Goal: Register for event/course

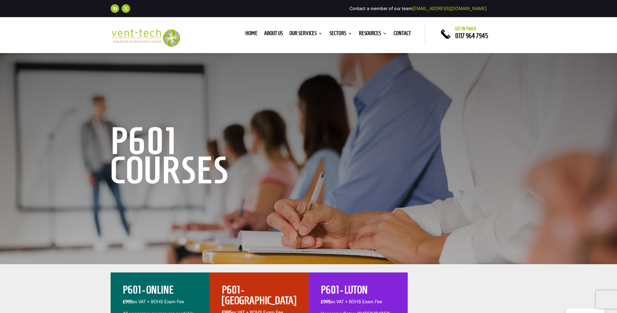
click at [428, 3] on div "Follow Follow Contact a member of our team enquiries@vent-tech.co.uk" at bounding box center [309, 8] width 396 height 13
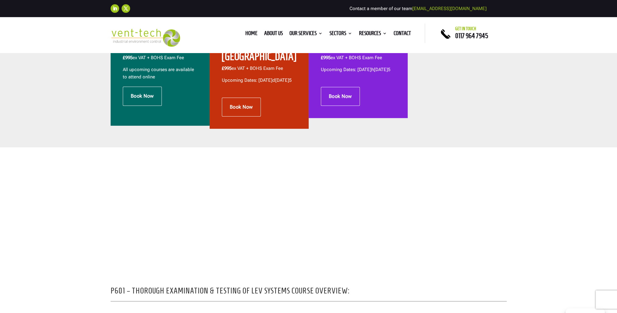
scroll to position [152, 0]
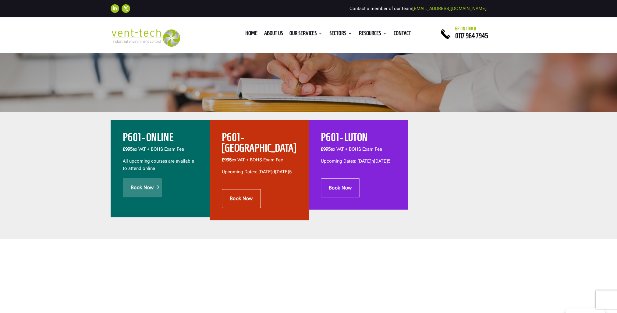
click at [151, 180] on link "Book Now" at bounding box center [142, 187] width 39 height 19
click at [146, 193] on link "Book Now" at bounding box center [142, 187] width 39 height 19
click at [155, 187] on link "Book Now" at bounding box center [142, 187] width 39 height 19
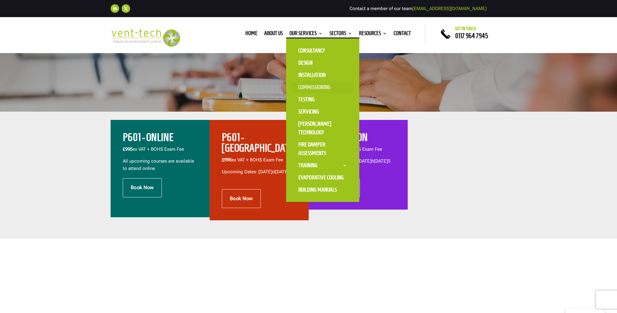
click at [313, 85] on link "Commissioning" at bounding box center [322, 87] width 61 height 12
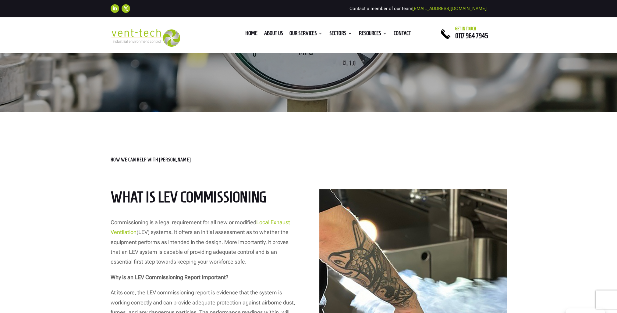
scroll to position [152, 0]
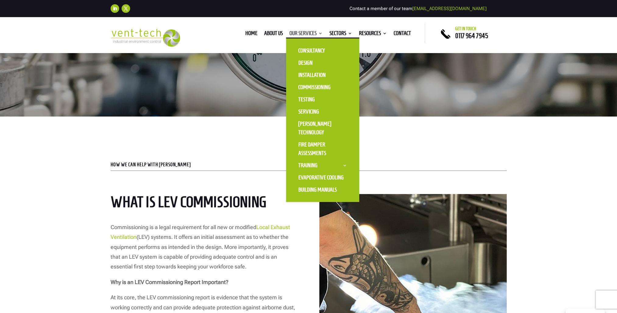
click at [307, 31] on link "Our Services" at bounding box center [306, 34] width 33 height 7
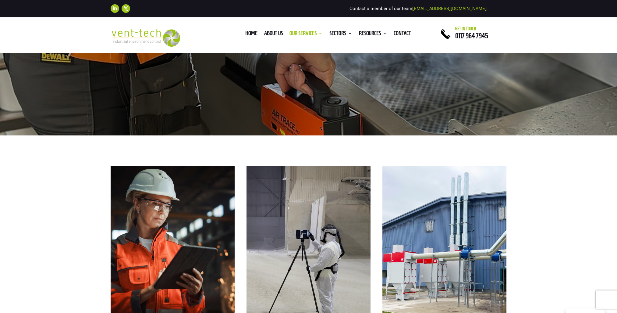
scroll to position [213, 0]
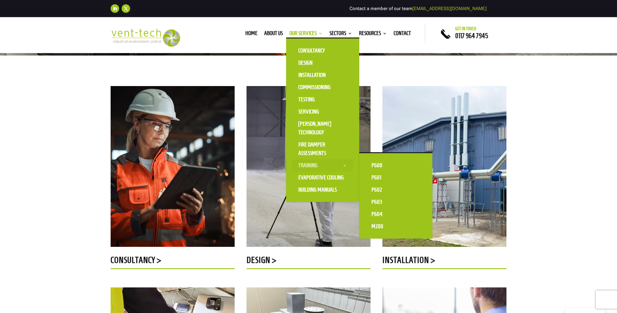
click at [305, 163] on link "Training" at bounding box center [322, 165] width 61 height 12
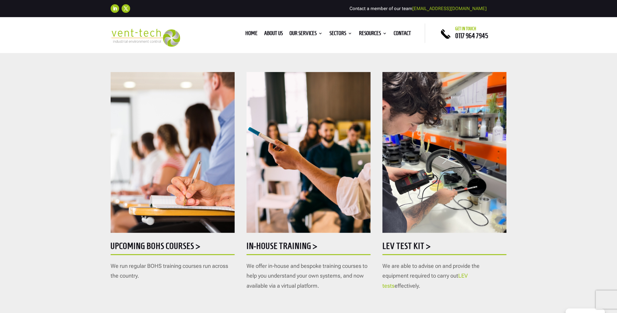
scroll to position [335, 0]
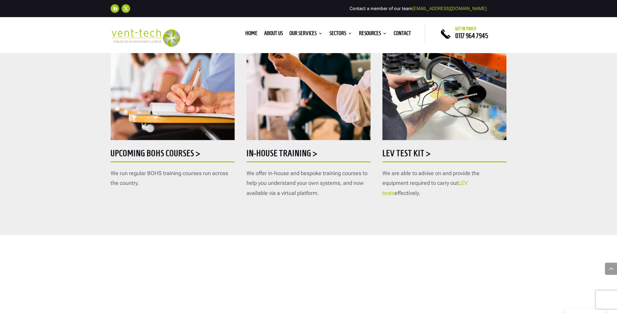
click at [184, 152] on h5 "Upcoming BOHS courses >" at bounding box center [173, 155] width 124 height 12
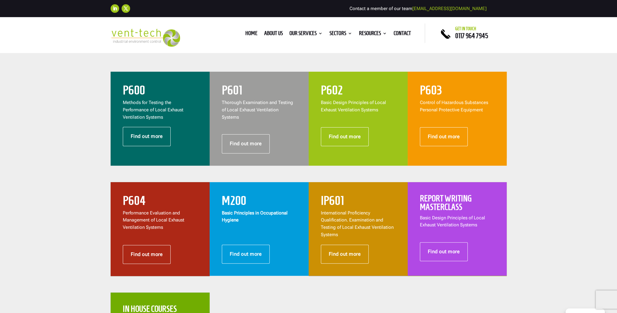
scroll to position [244, 0]
